Goal: Task Accomplishment & Management: Complete application form

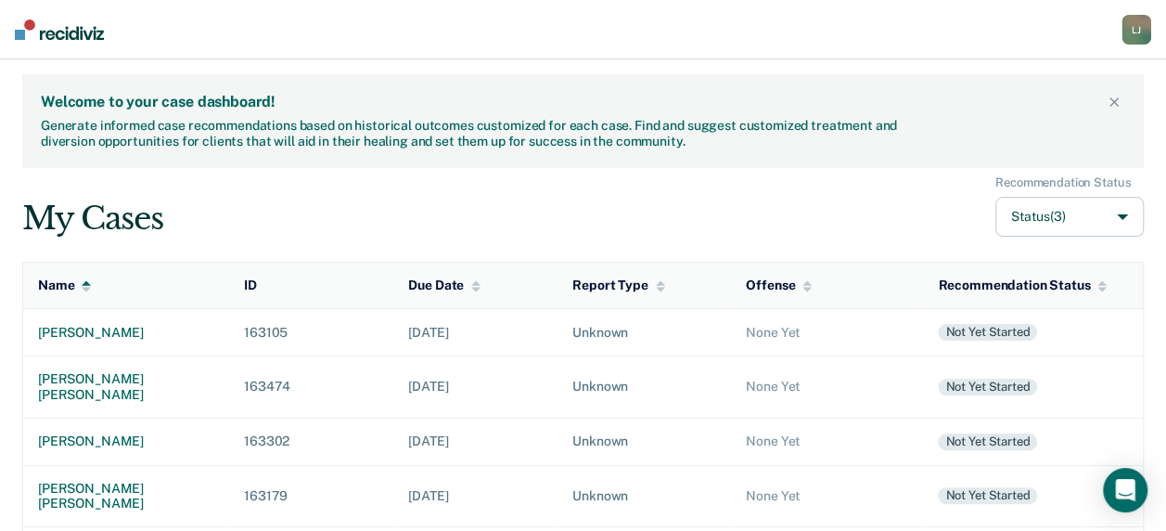
click at [793, 179] on div "My Cases Recommendation Status Status (3)" at bounding box center [583, 206] width 1122 height 62
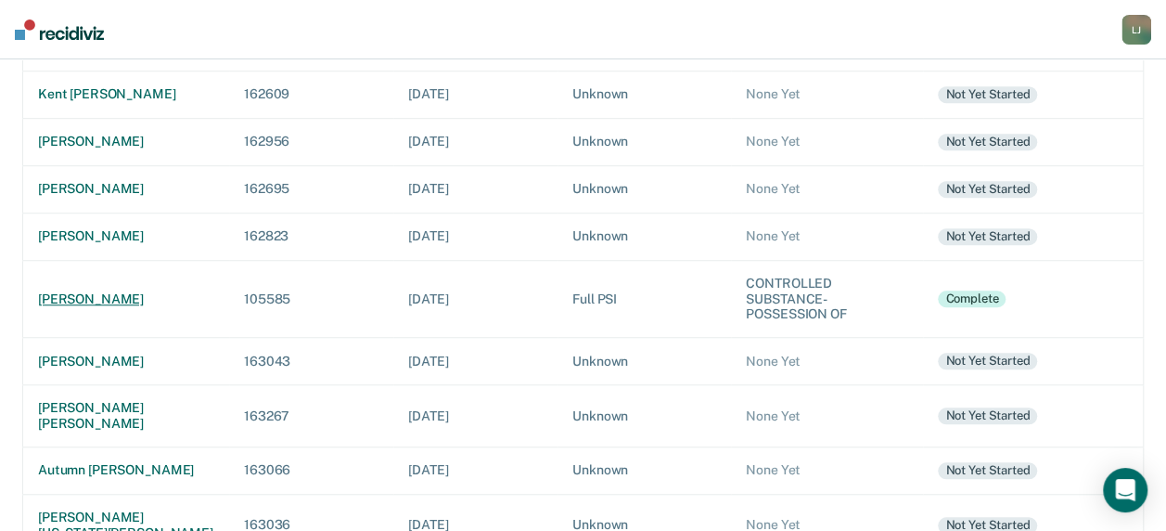
click at [104, 260] on td "[PERSON_NAME]" at bounding box center [126, 298] width 207 height 77
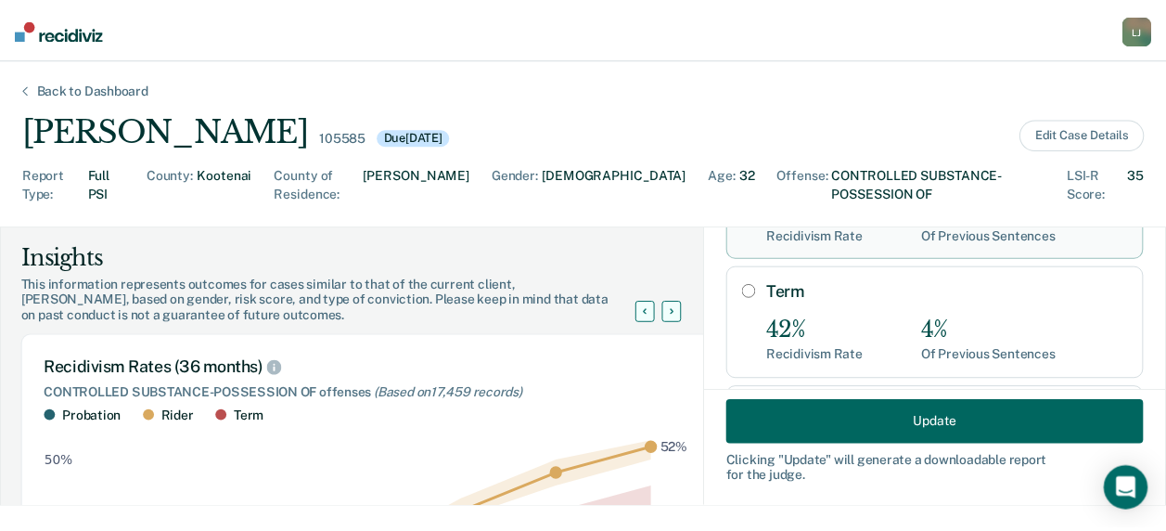
scroll to position [354, 0]
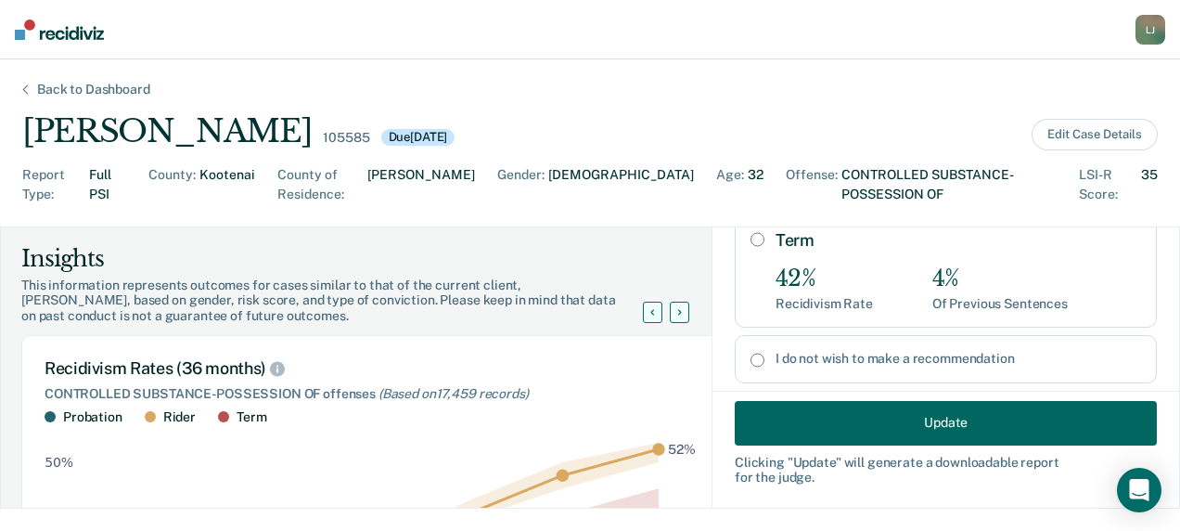
click at [1020, 412] on button "Update" at bounding box center [946, 422] width 422 height 45
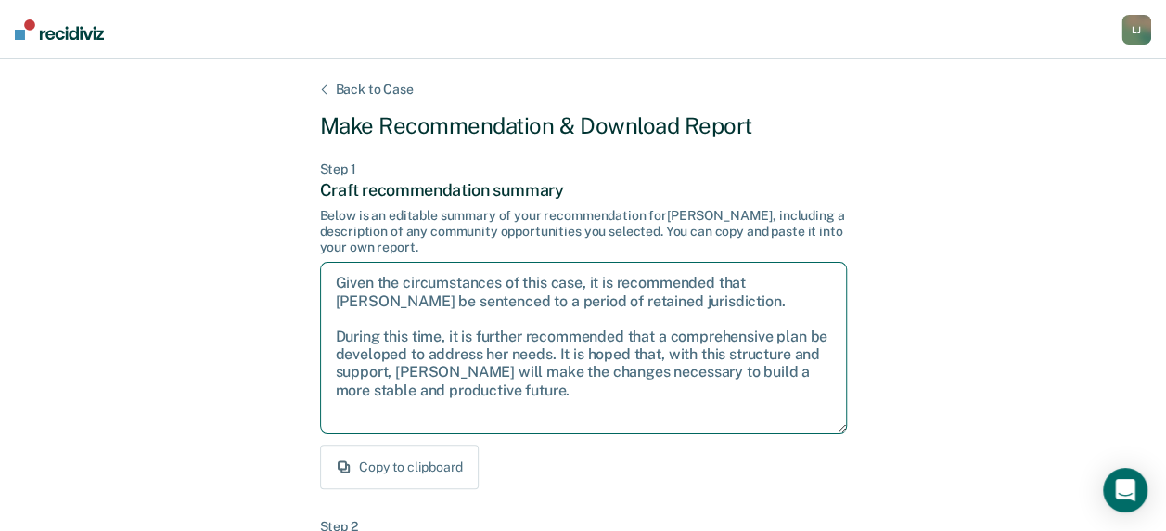
drag, startPoint x: 674, startPoint y: 303, endPoint x: 331, endPoint y: 287, distance: 342.8
click at [331, 287] on textarea "Given the circumstances of this case, it is recommended that [PERSON_NAME] be s…" at bounding box center [583, 348] width 527 height 172
drag, startPoint x: 331, startPoint y: 287, endPoint x: 737, endPoint y: 296, distance: 405.6
click at [737, 296] on textarea "Given the circumstances of this case, it is recommended that [PERSON_NAME] be s…" at bounding box center [583, 348] width 527 height 172
